Goal: Check status: Check status

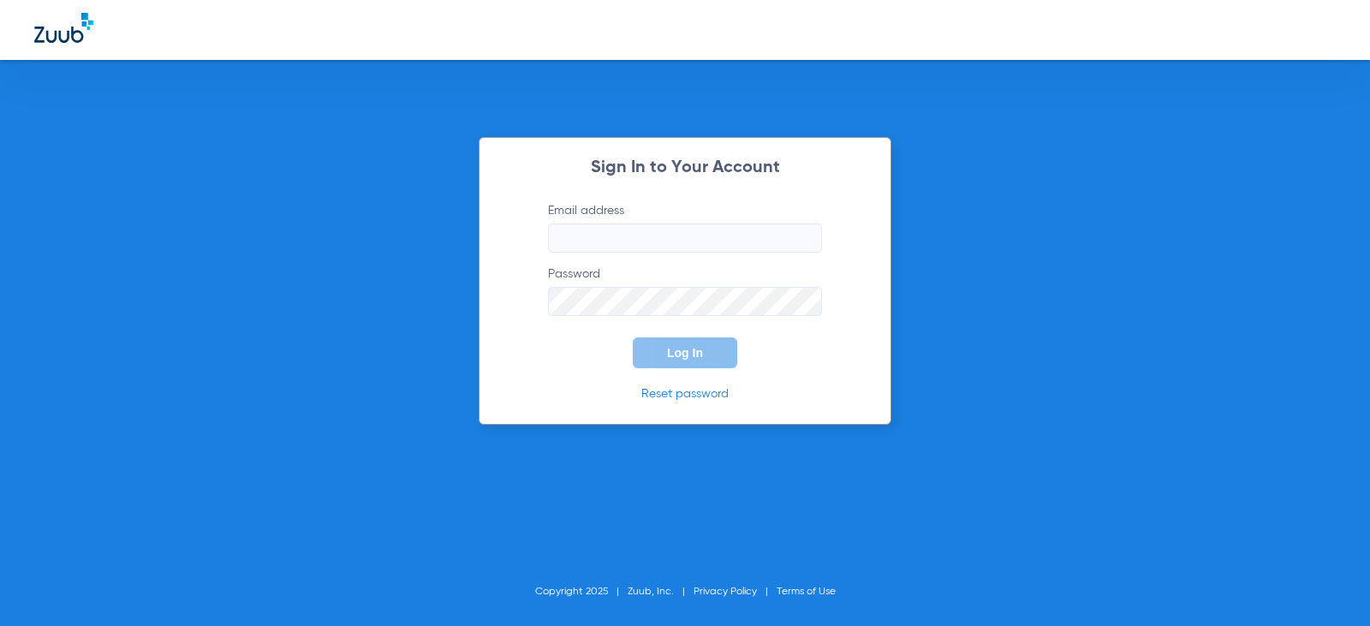
type input "[EMAIL_ADDRESS][DOMAIN_NAME]"
click at [665, 356] on button "Log In" at bounding box center [685, 352] width 104 height 31
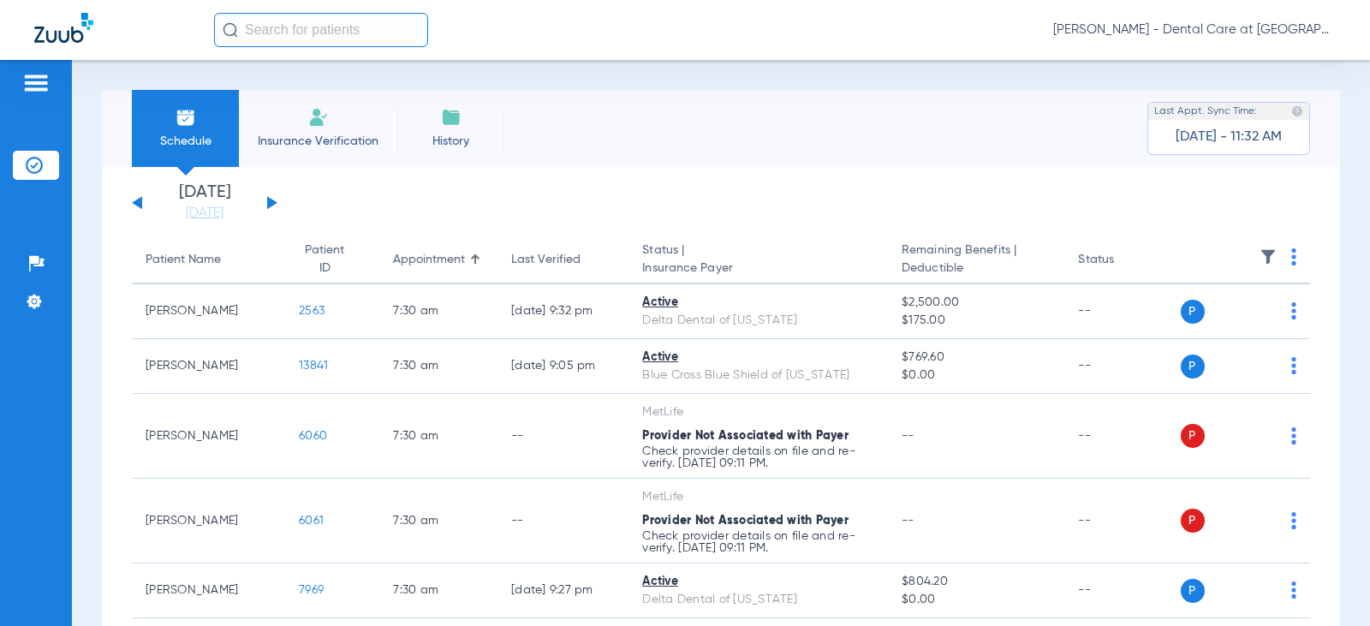
click at [268, 200] on button at bounding box center [272, 202] width 10 height 13
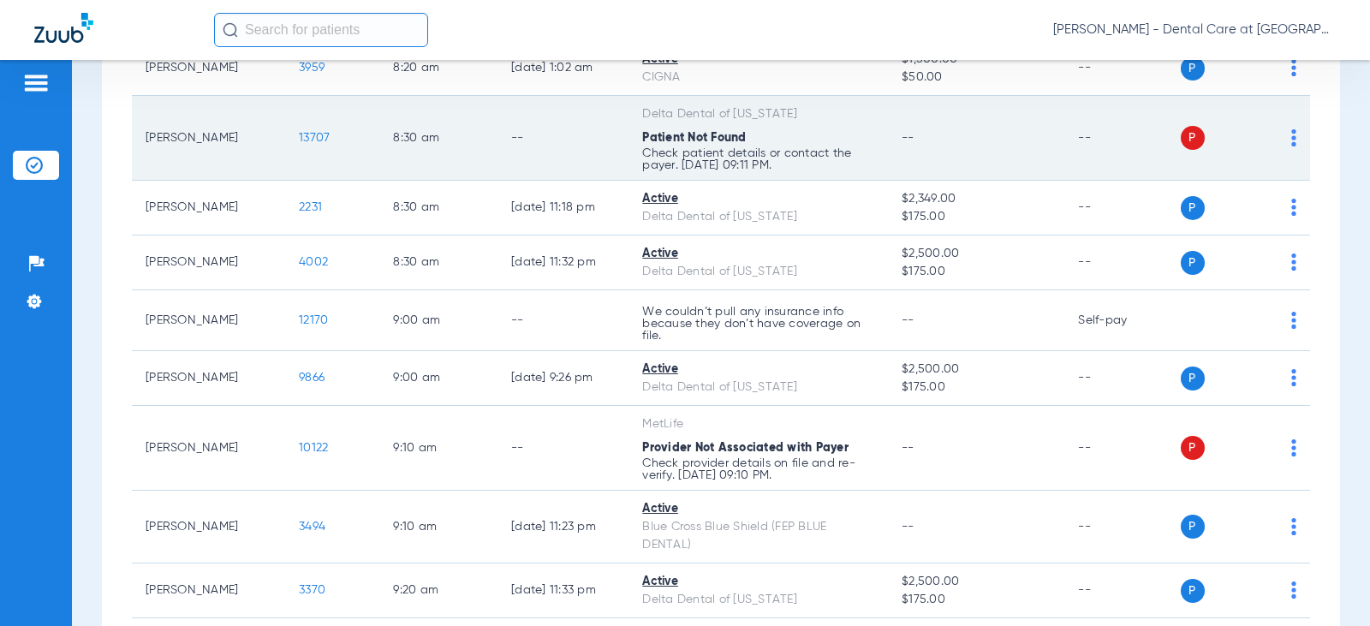
scroll to position [771, 0]
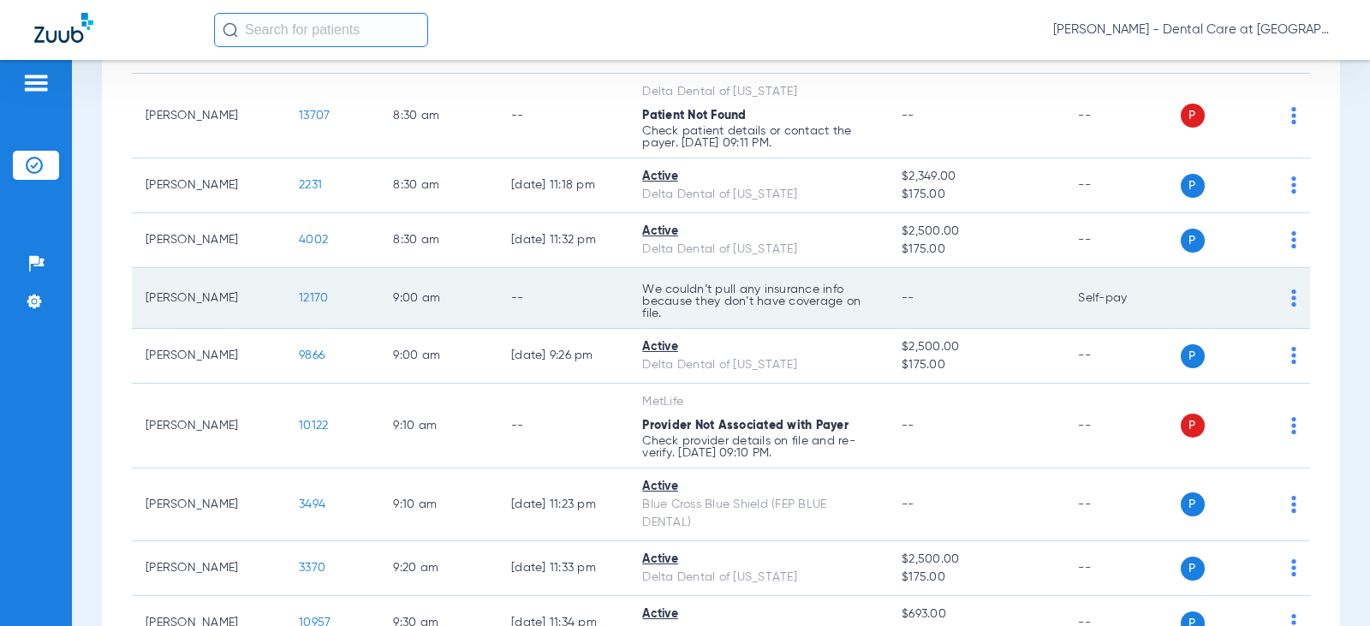
click at [415, 290] on td "9:00 AM" at bounding box center [438, 298] width 118 height 61
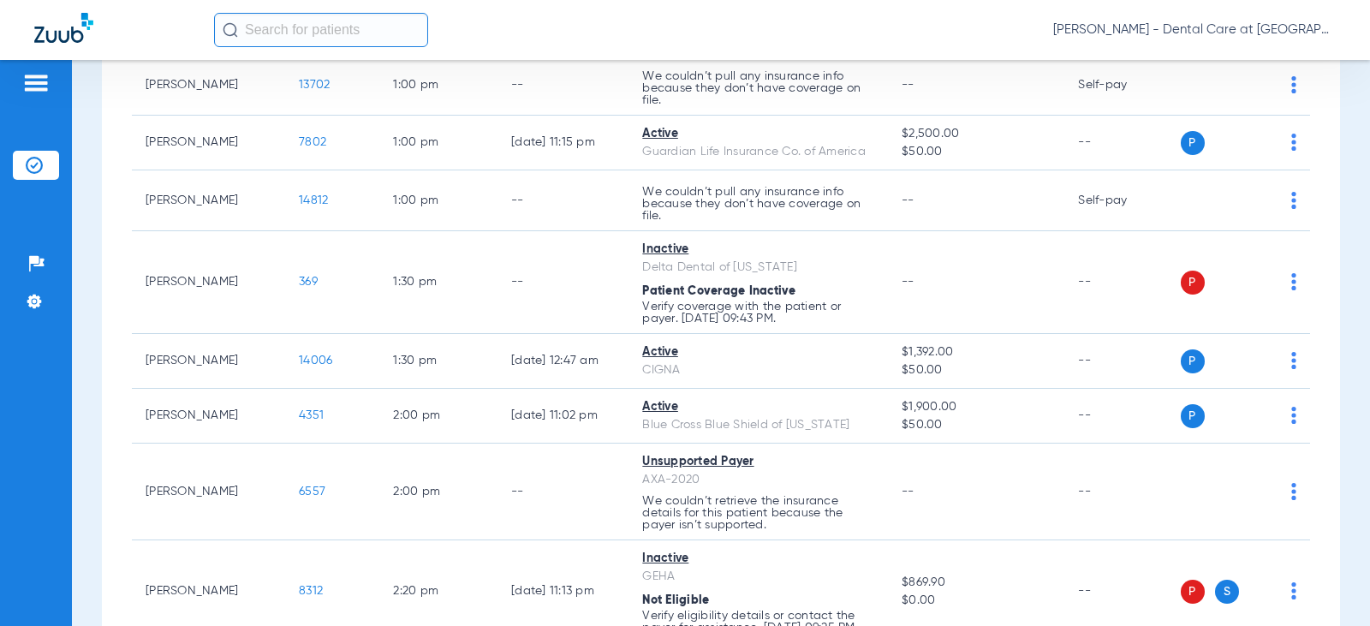
scroll to position [2827, 0]
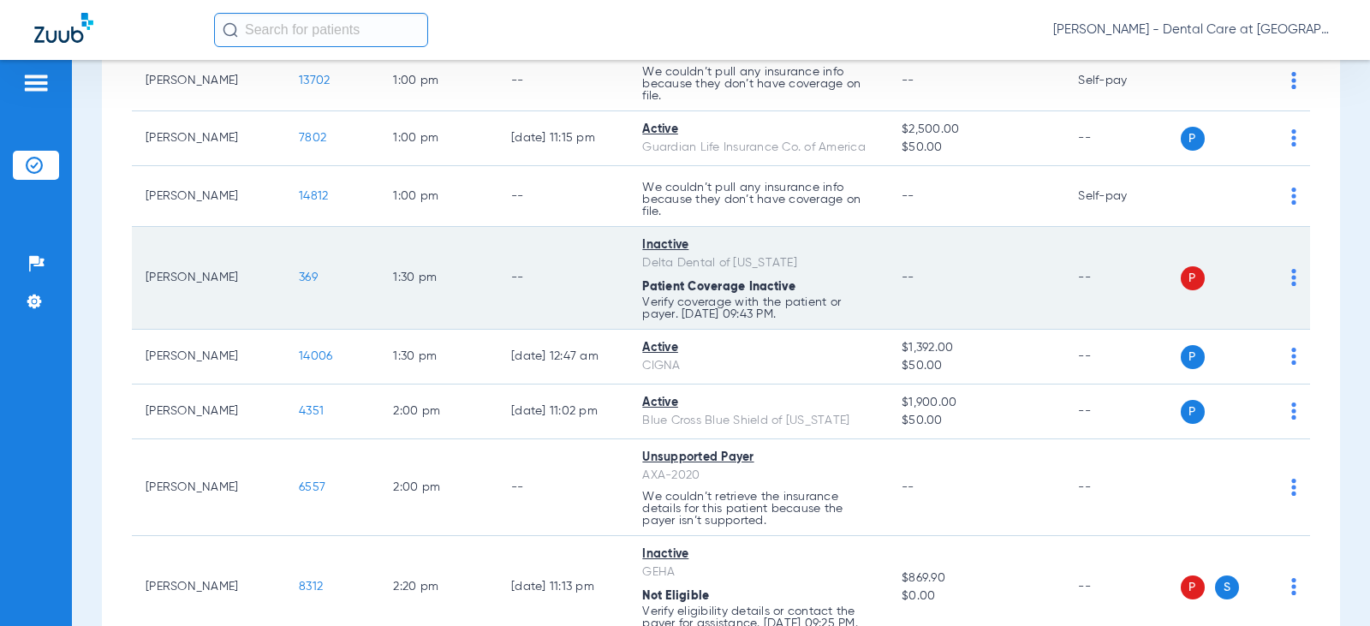
click at [629, 290] on td "Inactive Delta Dental of [US_STATE] Patient Coverage Inactive Verify coverage w…" at bounding box center [759, 278] width 260 height 103
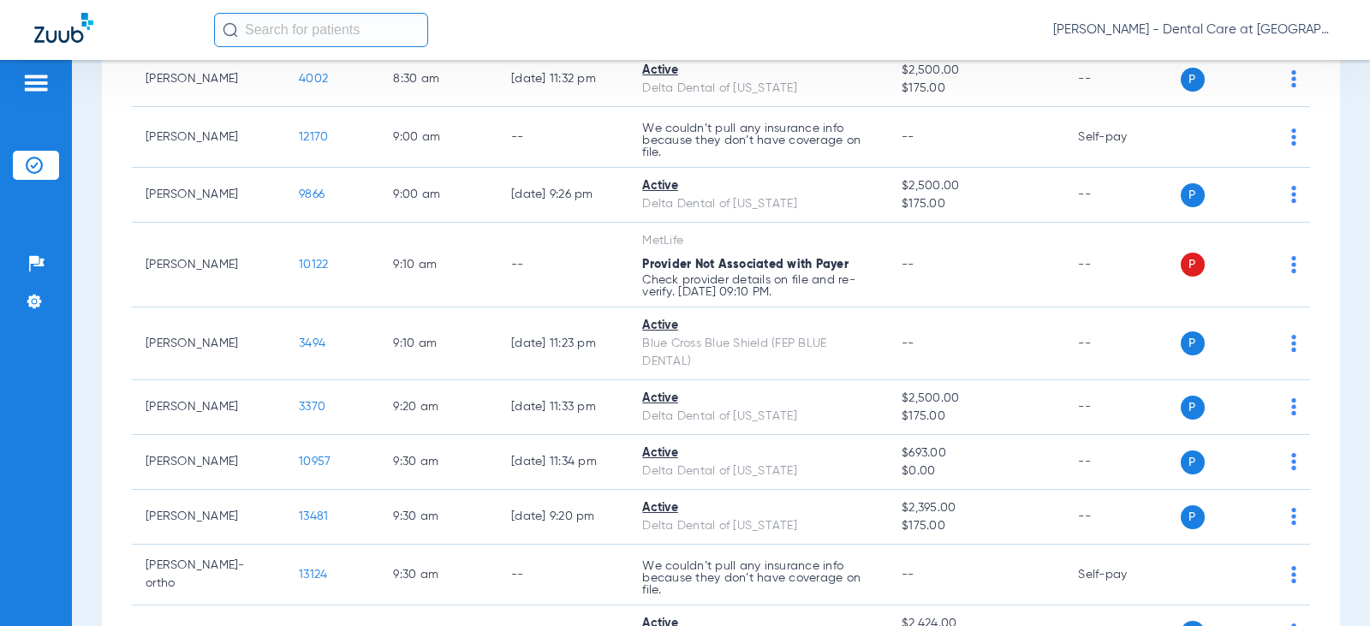
scroll to position [942, 0]
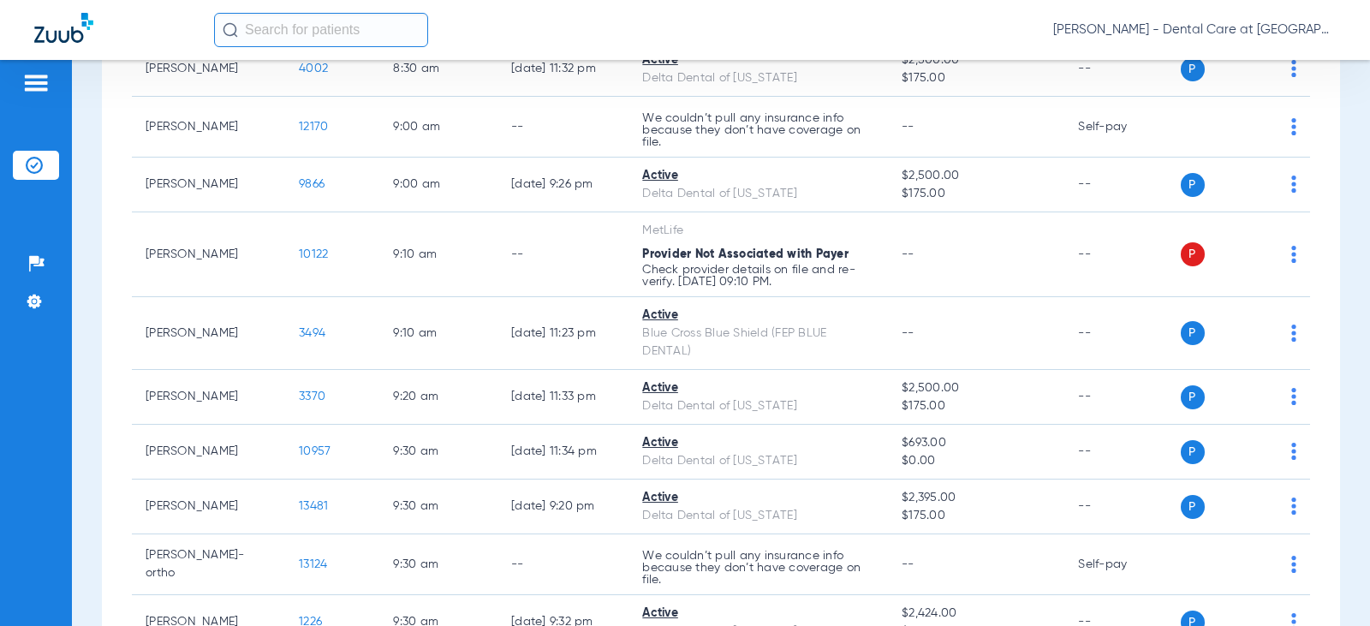
click at [571, 236] on td "--" at bounding box center [563, 254] width 131 height 85
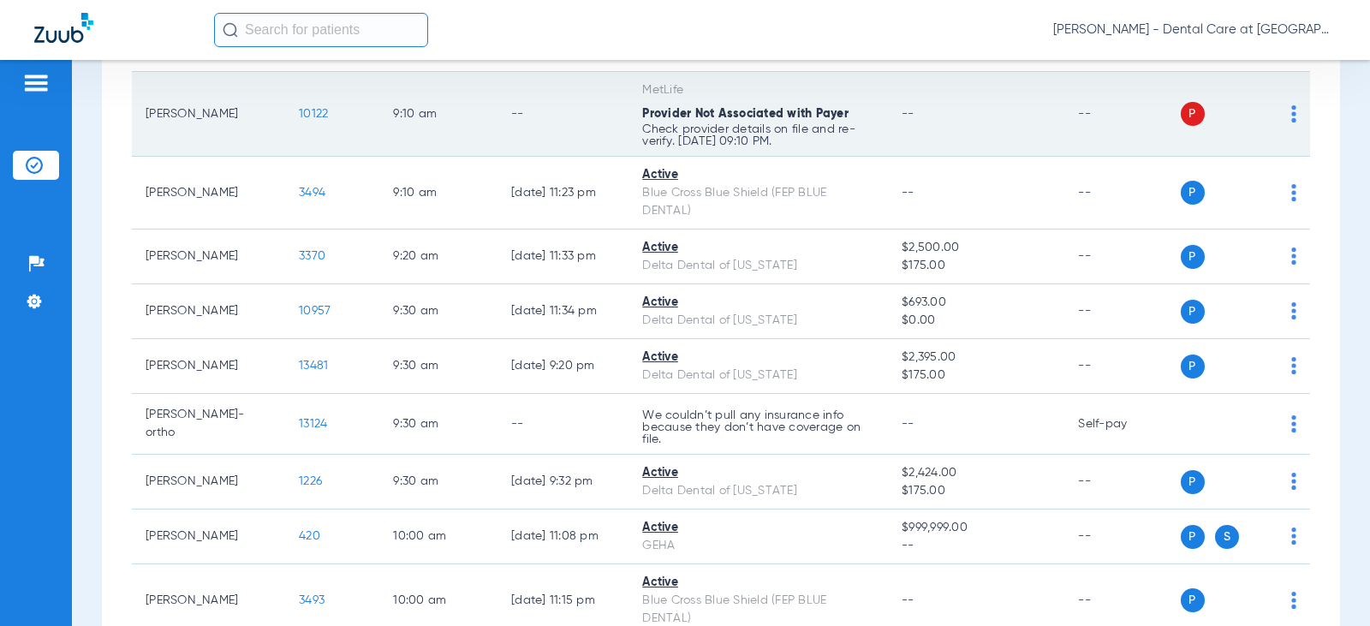
scroll to position [1114, 0]
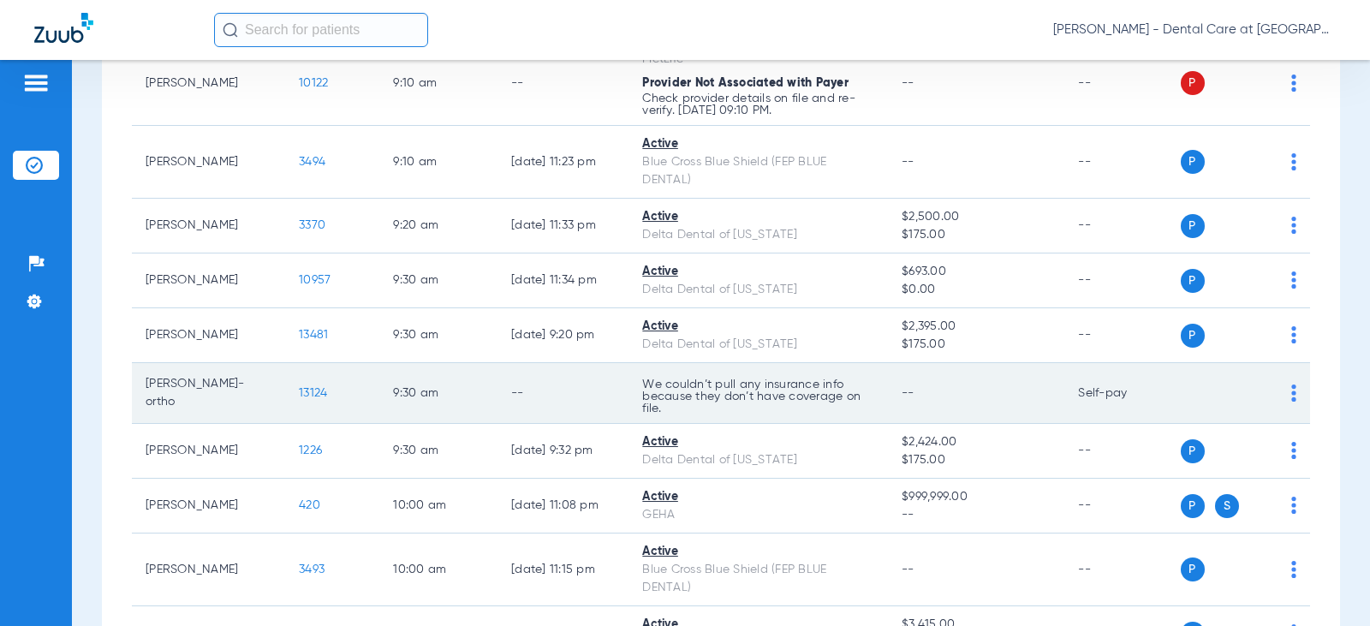
click at [642, 397] on p "We couldn’t pull any insurance info because they don’t have coverage on file." at bounding box center [758, 397] width 232 height 36
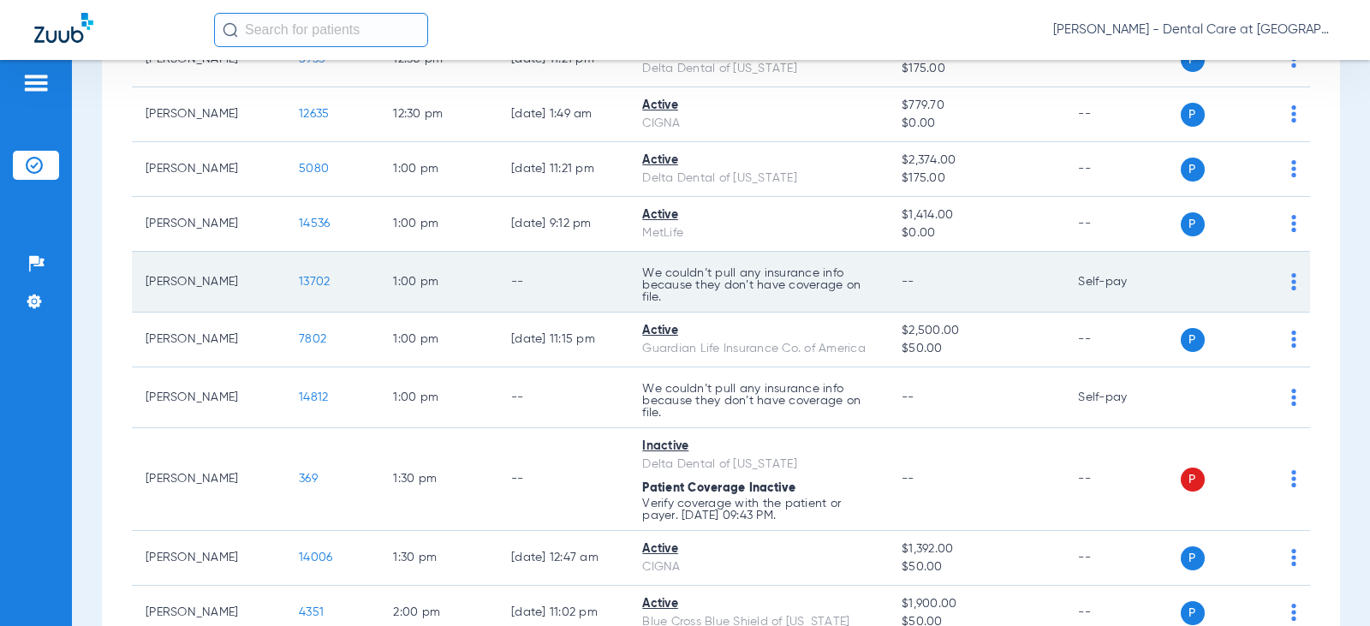
scroll to position [2655, 0]
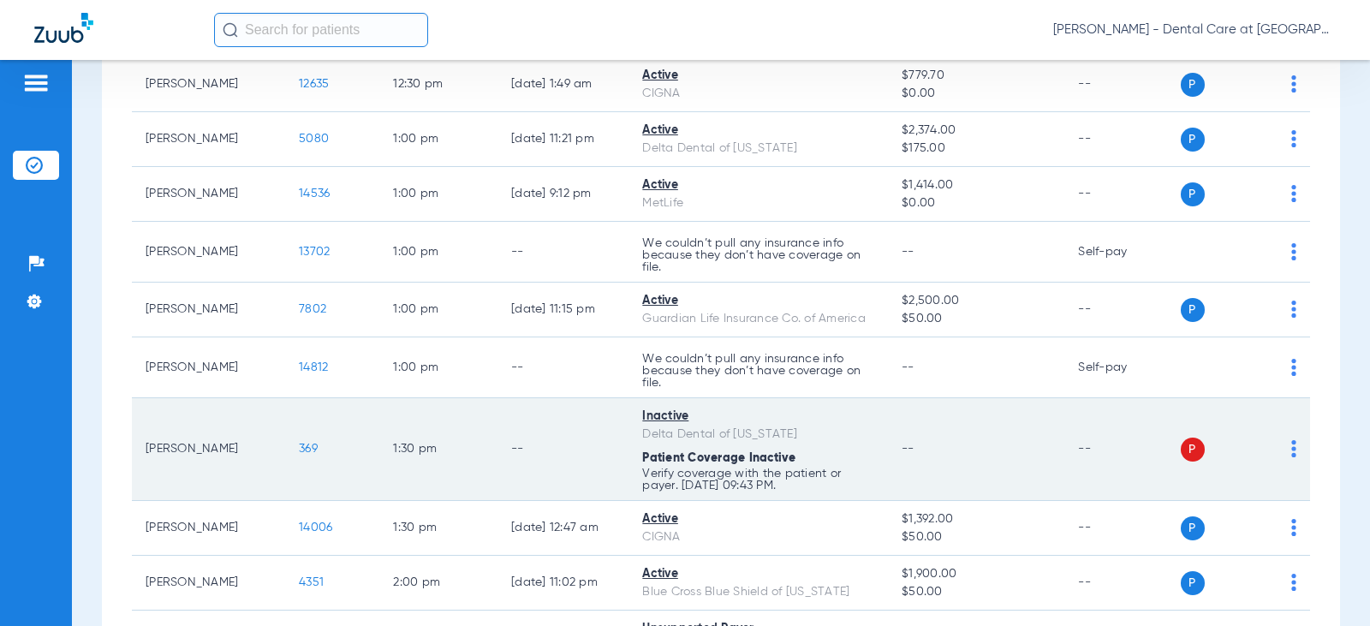
click at [582, 457] on td "--" at bounding box center [563, 449] width 131 height 103
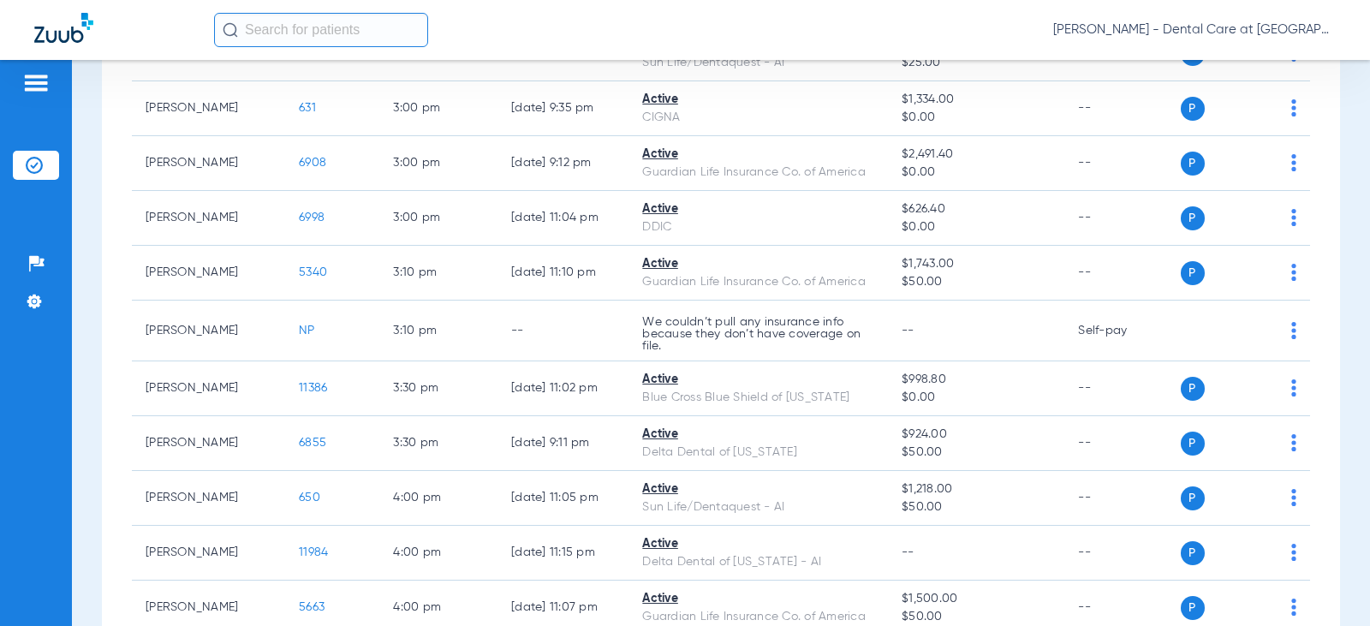
scroll to position [3683, 0]
